Goal: Information Seeking & Learning: Learn about a topic

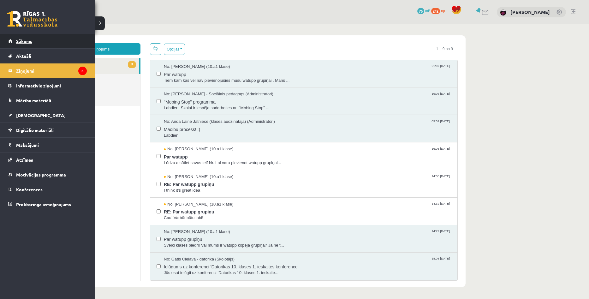
click at [16, 44] on link "Sākums" at bounding box center [47, 41] width 79 height 15
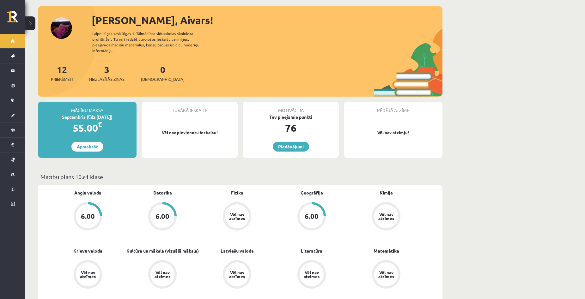
scroll to position [32, 0]
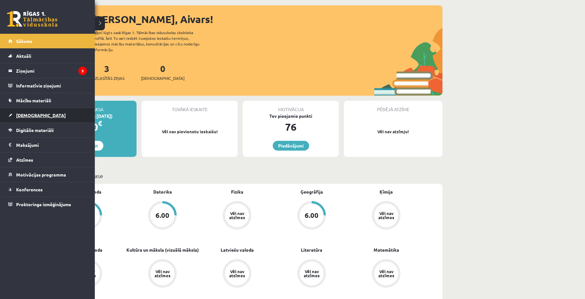
click at [21, 114] on span "[DEMOGRAPHIC_DATA]" at bounding box center [41, 115] width 50 height 6
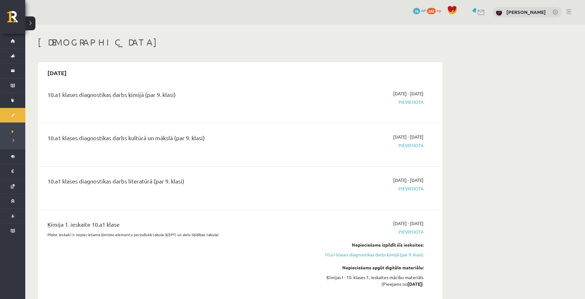
drag, startPoint x: 374, startPoint y: 93, endPoint x: 434, endPoint y: 95, distance: 60.3
click at [434, 95] on div "10.a1 klases diagnostikas darbs ķīmijā (par 9. klasi) 2025-09-16 - 2025-09-30 P…" at bounding box center [240, 101] width 398 height 35
click at [411, 103] on span "Pievienota" at bounding box center [363, 102] width 119 height 7
click at [410, 103] on span "Pievienota" at bounding box center [363, 102] width 119 height 7
click at [240, 103] on div "10.a1 klases diagnostikas darbs ķīmijā (par 9. klasi)" at bounding box center [171, 101] width 257 height 23
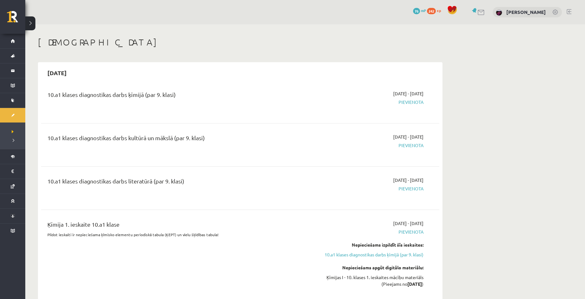
drag, startPoint x: 63, startPoint y: 72, endPoint x: 95, endPoint y: 71, distance: 31.3
click at [95, 71] on div "2025-09-30" at bounding box center [240, 72] width 398 height 15
click at [193, 69] on div "2025-09-30" at bounding box center [240, 72] width 398 height 15
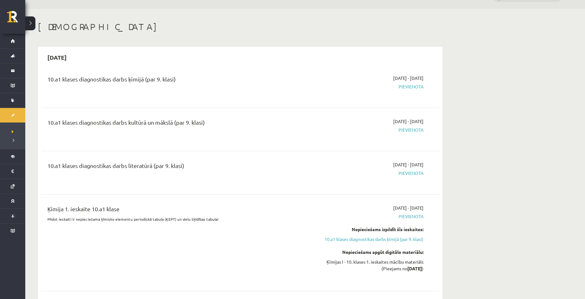
scroll to position [63, 0]
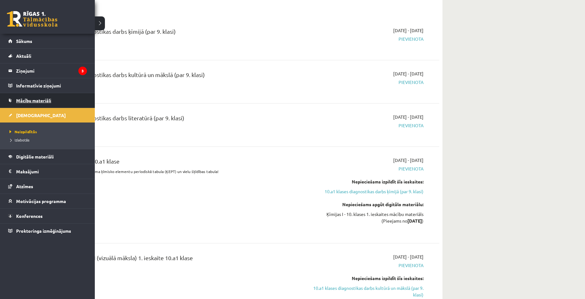
click at [26, 99] on span "Mācību materiāli" at bounding box center [33, 101] width 35 height 6
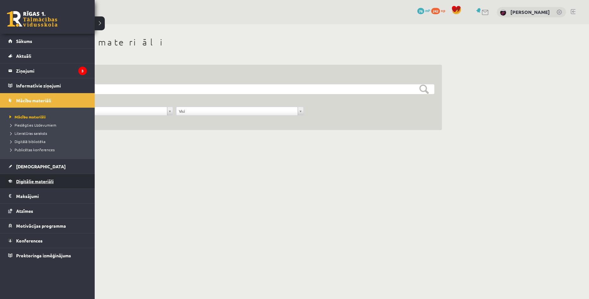
click at [50, 175] on link "Digitālie materiāli" at bounding box center [47, 181] width 79 height 15
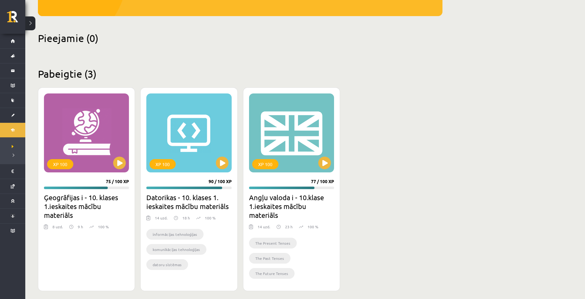
scroll to position [133, 0]
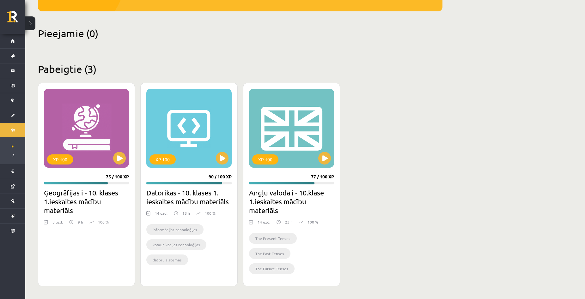
click at [563, 145] on div "Mana statistika 242 Nopelnītie punkti 3 Apgūtās tēmas 36 Izpildīti uzdevumi 50 …" at bounding box center [304, 95] width 559 height 408
drag, startPoint x: 547, startPoint y: 114, endPoint x: 550, endPoint y: 112, distance: 3.8
click at [550, 112] on div "Mana statistika 242 Nopelnītie punkti 3 Apgūtās tēmas 36 Izpildīti uzdevumi 50 …" at bounding box center [304, 95] width 559 height 408
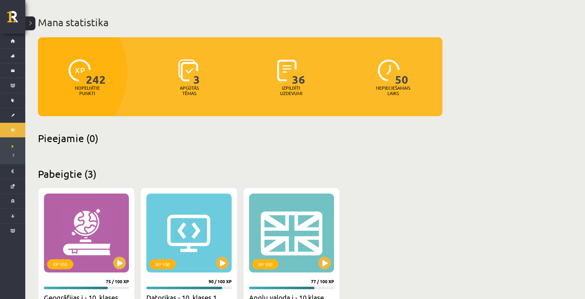
scroll to position [7, 0]
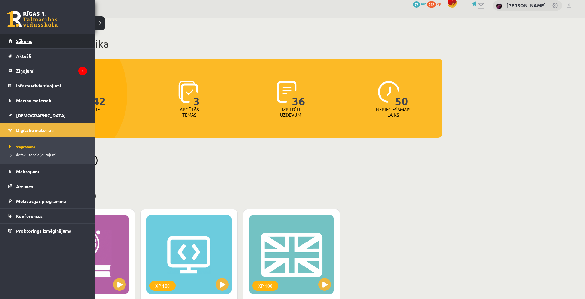
click at [15, 39] on link "Sākums" at bounding box center [47, 41] width 79 height 15
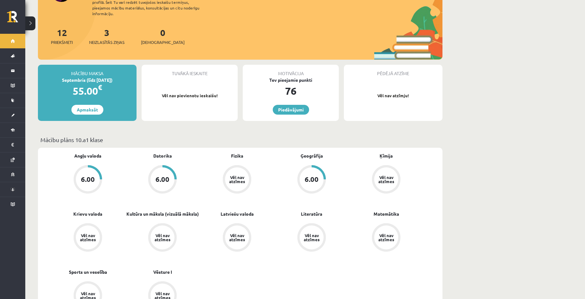
scroll to position [63, 0]
